Goal: Find specific page/section: Find specific page/section

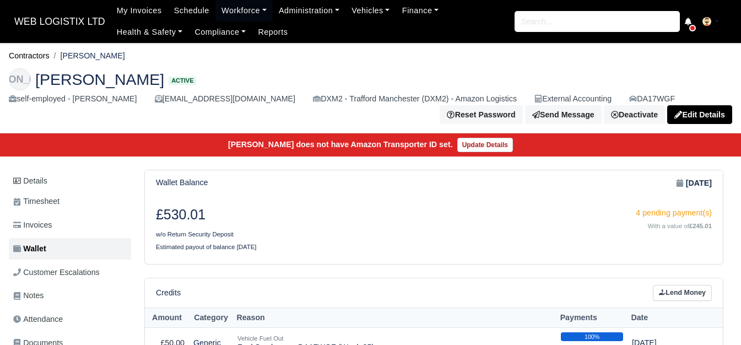
scroll to position [411, 0]
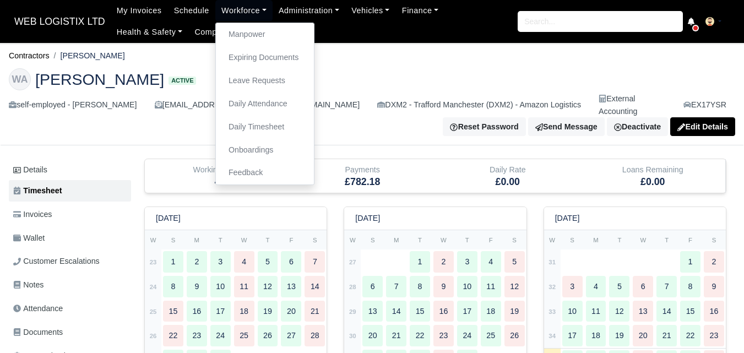
click at [259, 37] on link "Manpower" at bounding box center [264, 34] width 89 height 23
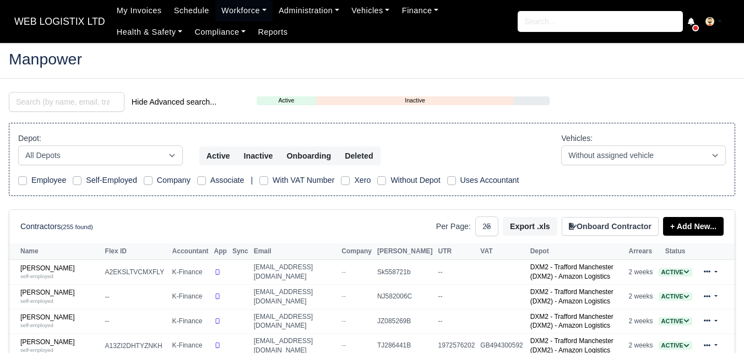
select select "25"
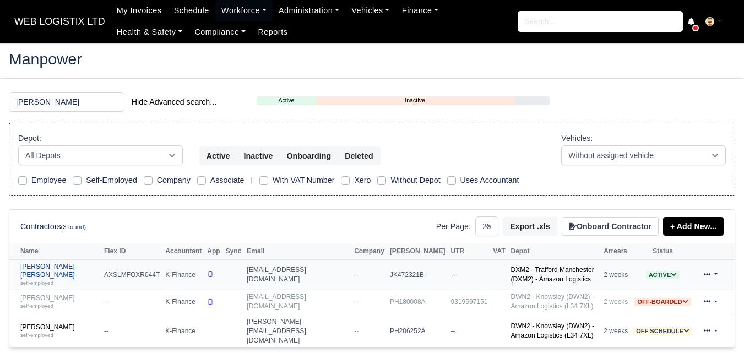
type input "LEON"
click at [52, 280] on small "self-employed" at bounding box center [36, 283] width 33 height 6
